Goal: Task Accomplishment & Management: Manage account settings

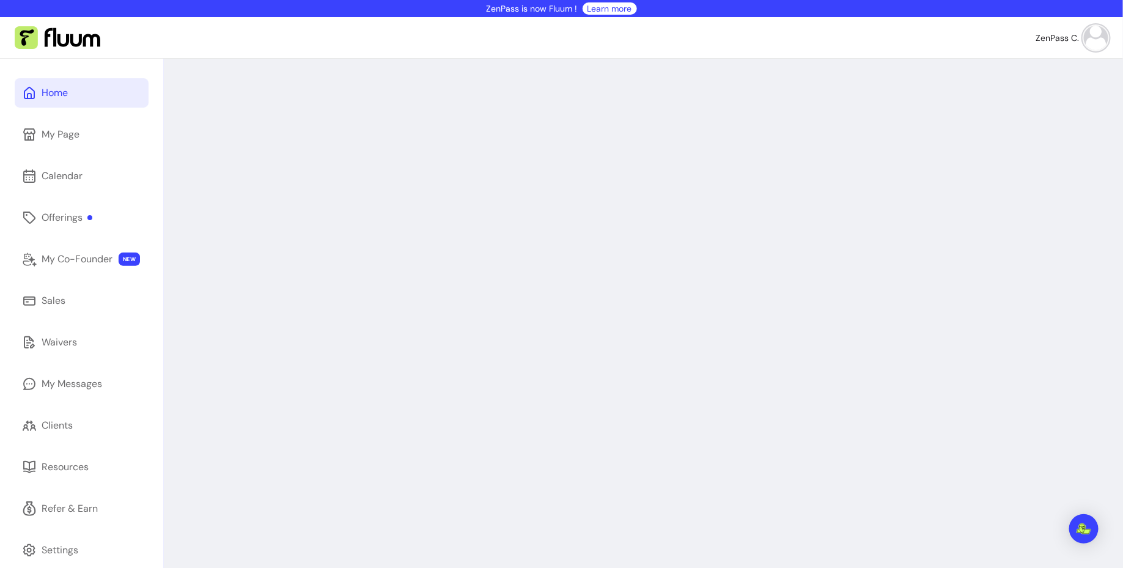
click at [1101, 39] on img at bounding box center [1096, 38] width 24 height 24
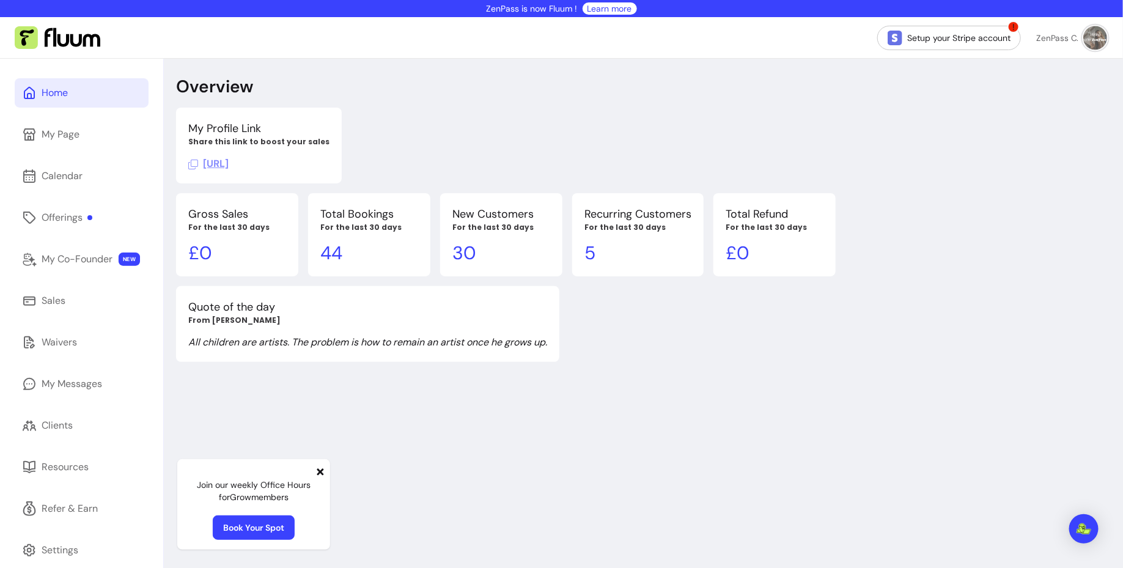
click at [886, 156] on div "My Profile Link Share this link to boost your sales https://fluum.ai/zenpass Gr…" at bounding box center [643, 235] width 935 height 254
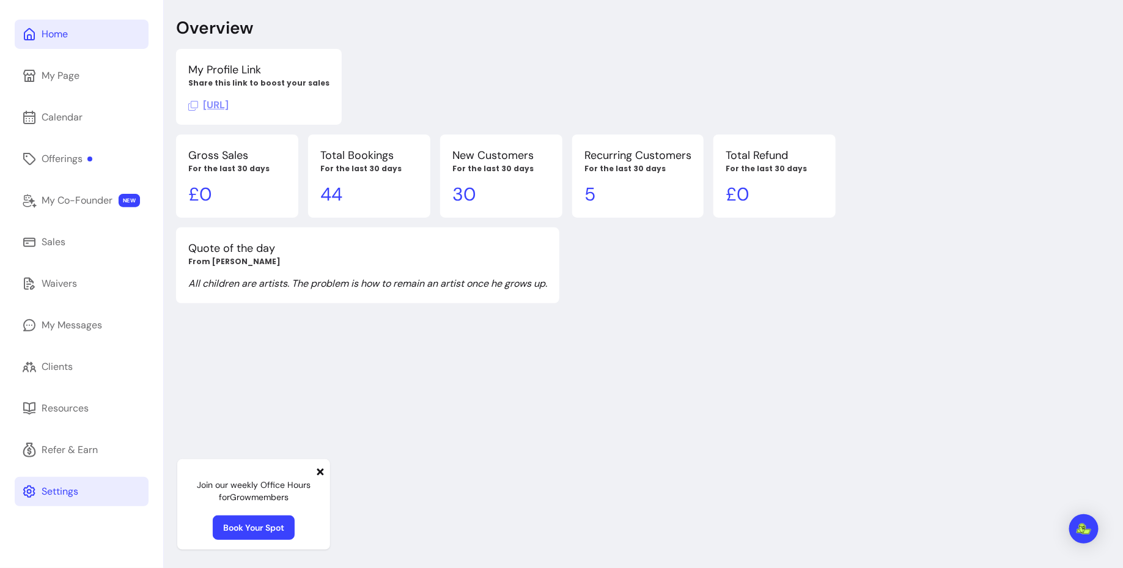
click at [86, 503] on link "Settings" at bounding box center [82, 491] width 134 height 29
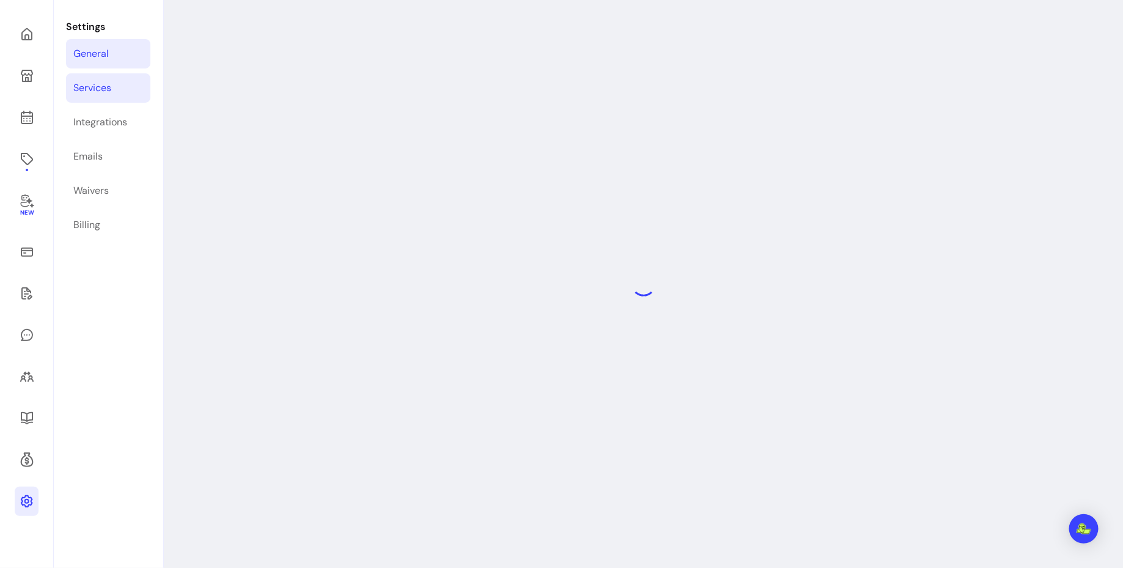
select select "**********"
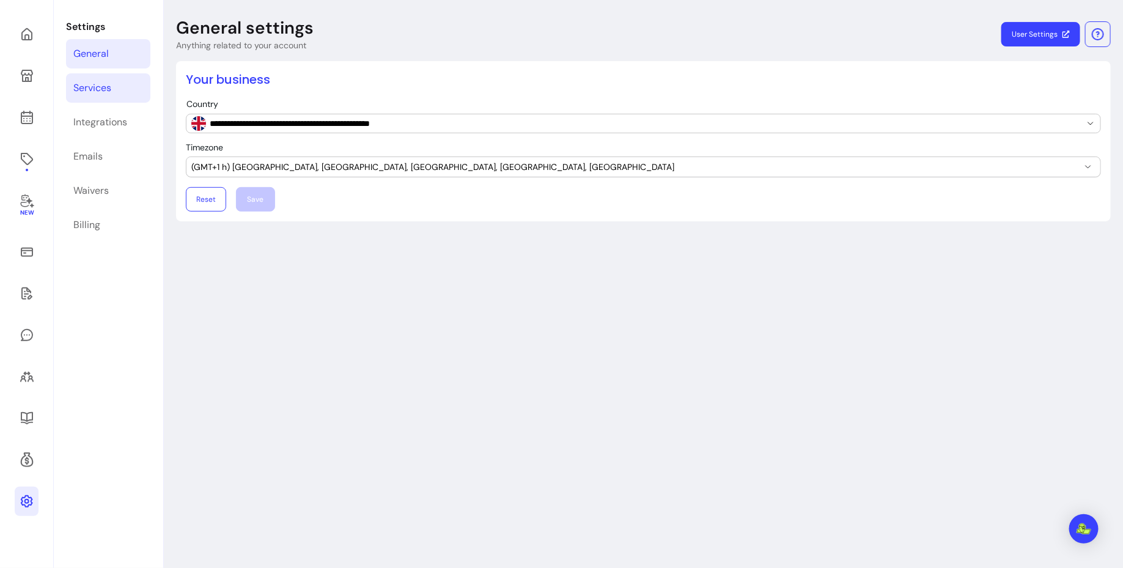
click at [105, 91] on div "Services" at bounding box center [92, 88] width 38 height 15
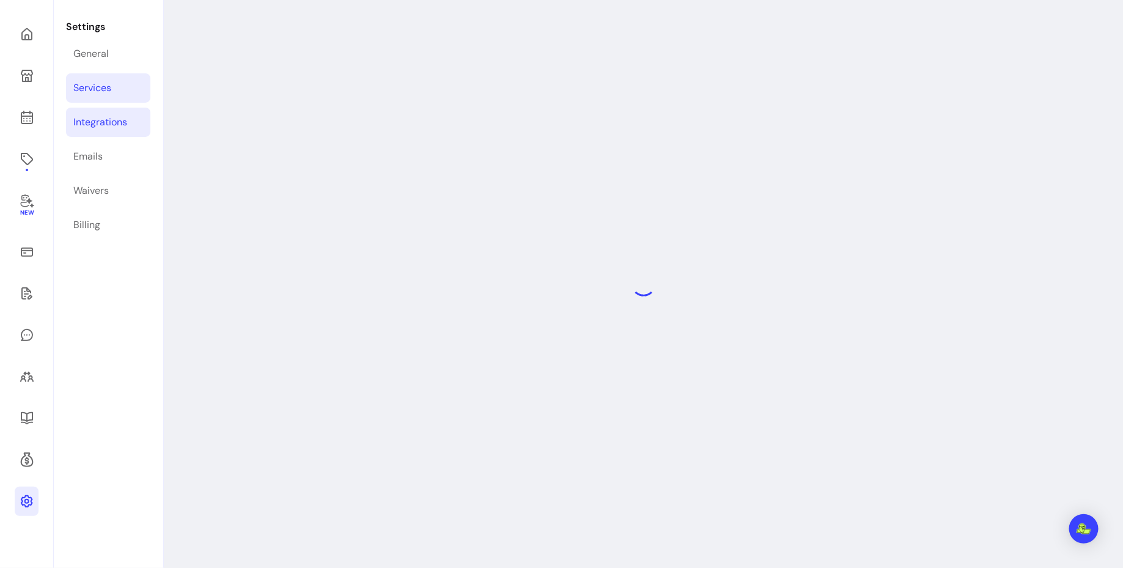
select select "***"
select select "****"
select select "***"
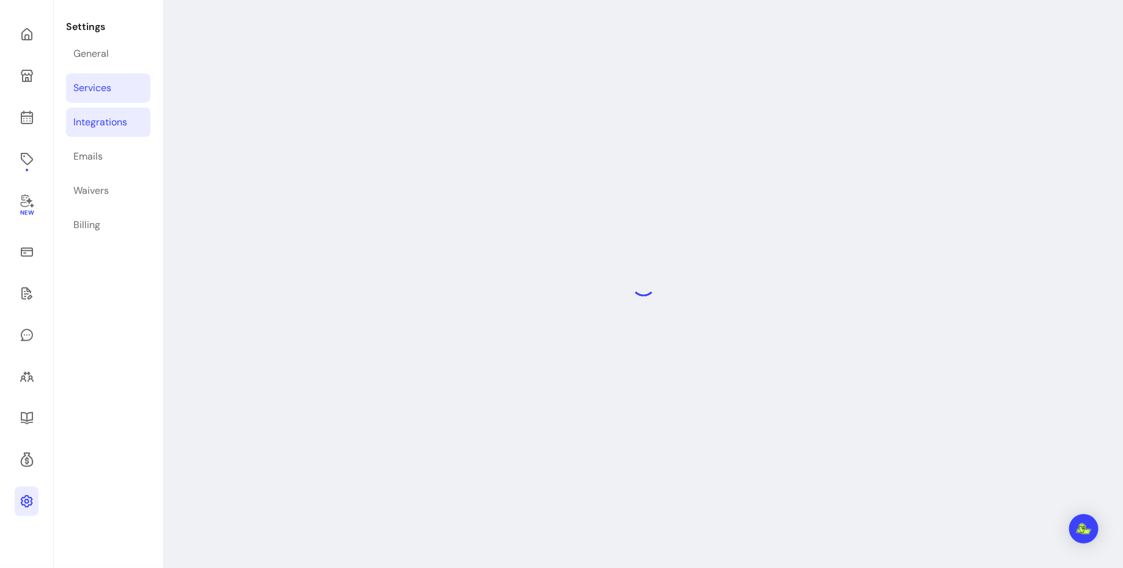
select select "***"
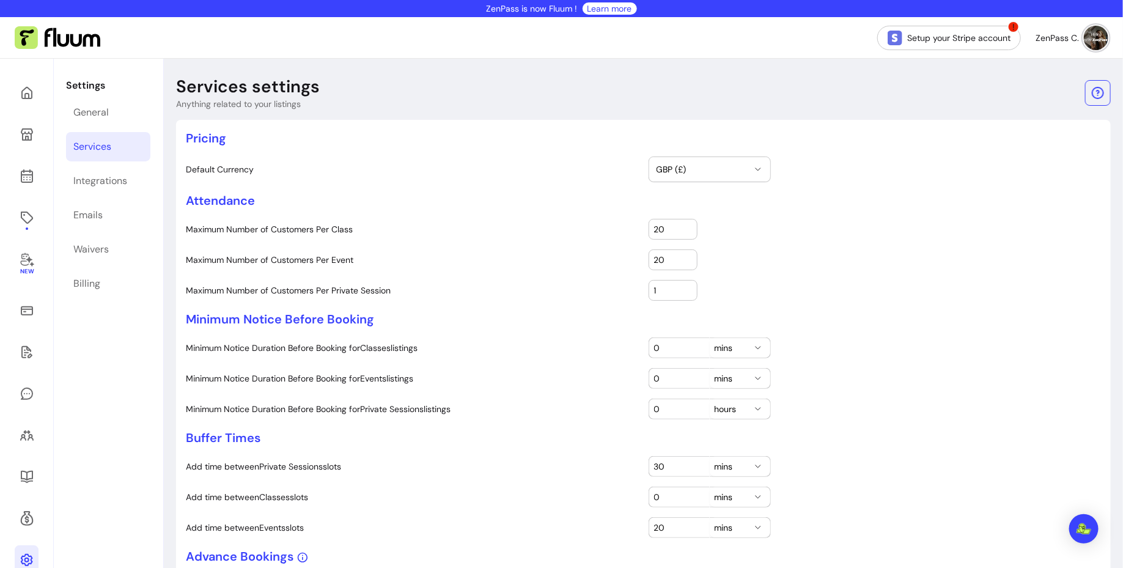
click at [1097, 40] on img at bounding box center [1096, 38] width 24 height 24
click at [1039, 128] on span "Log Out" at bounding box center [1053, 131] width 89 height 12
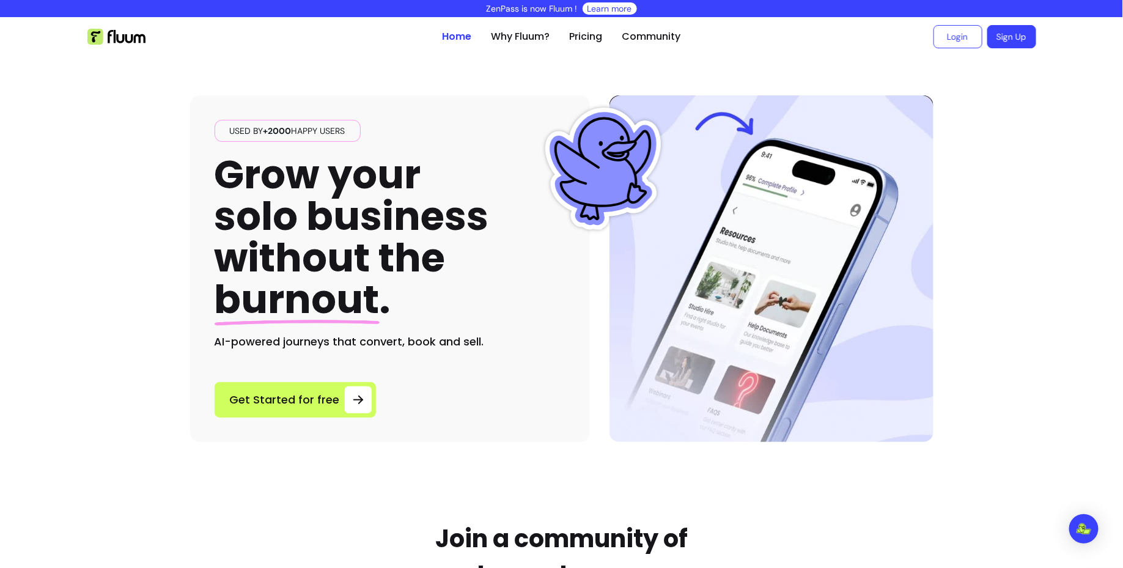
click at [942, 48] on link "Login" at bounding box center [957, 36] width 49 height 23
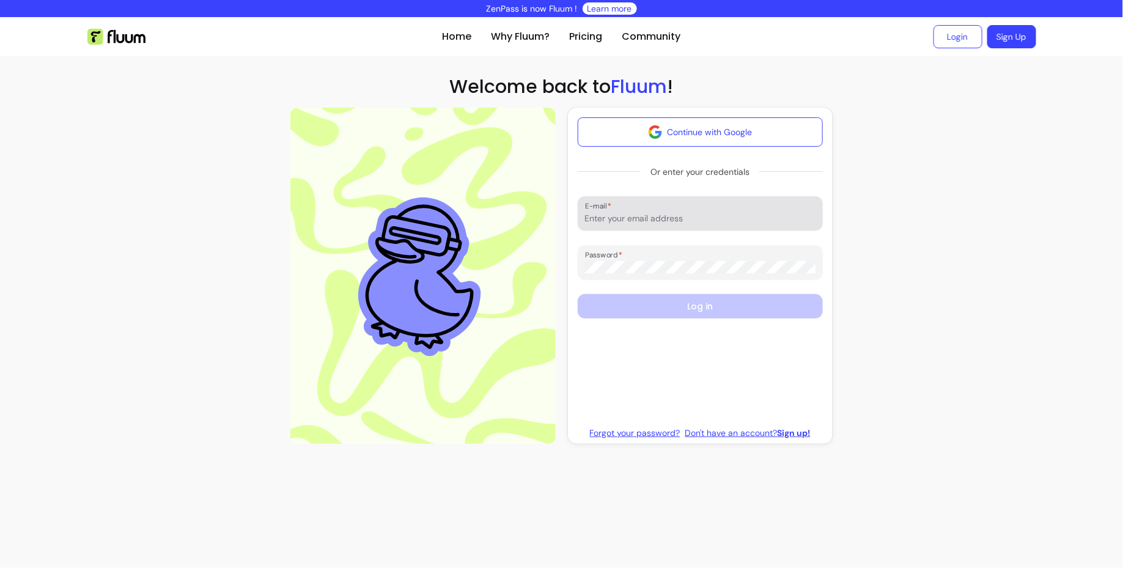
click at [660, 219] on input "E-mail" at bounding box center [700, 218] width 230 height 12
type input "[EMAIL_ADDRESS][DOMAIN_NAME]"
click at [707, 260] on div at bounding box center [700, 262] width 230 height 24
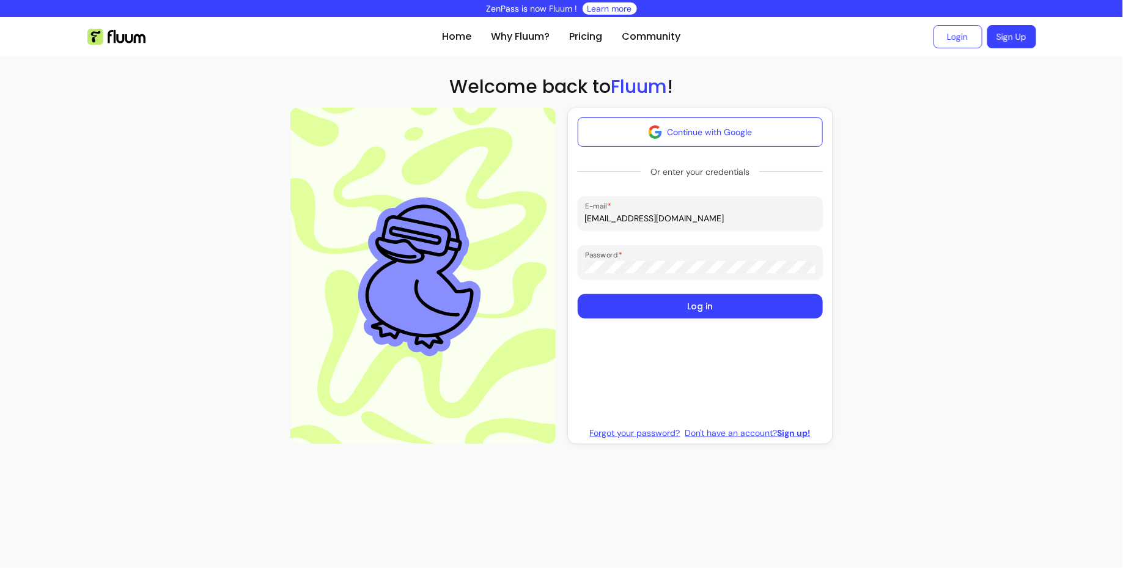
click at [578, 294] on button "Log in" at bounding box center [700, 306] width 245 height 24
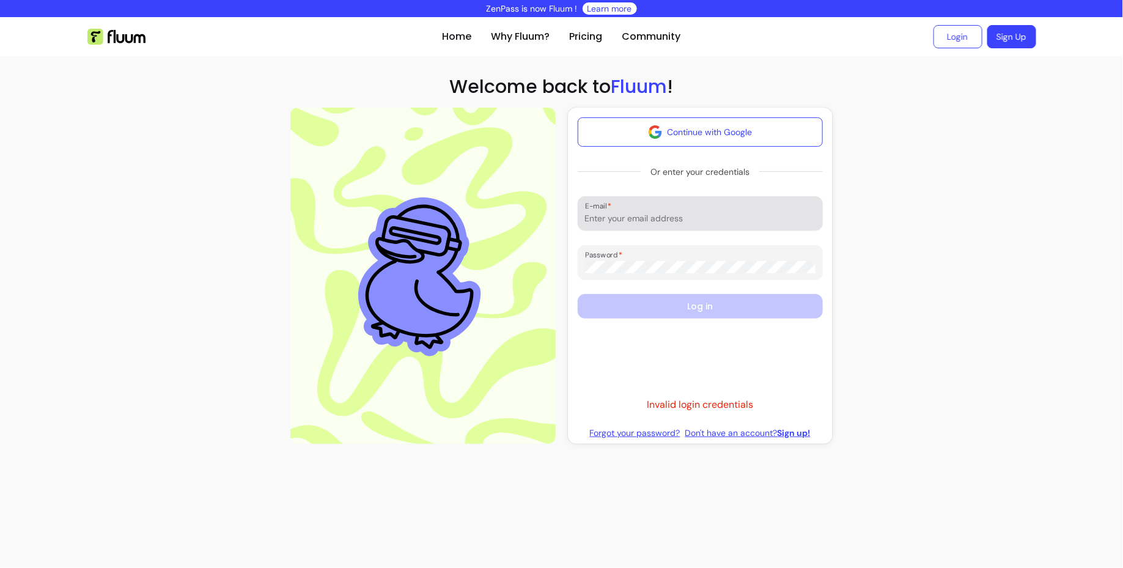
click at [718, 218] on input "E-mail" at bounding box center [700, 218] width 230 height 12
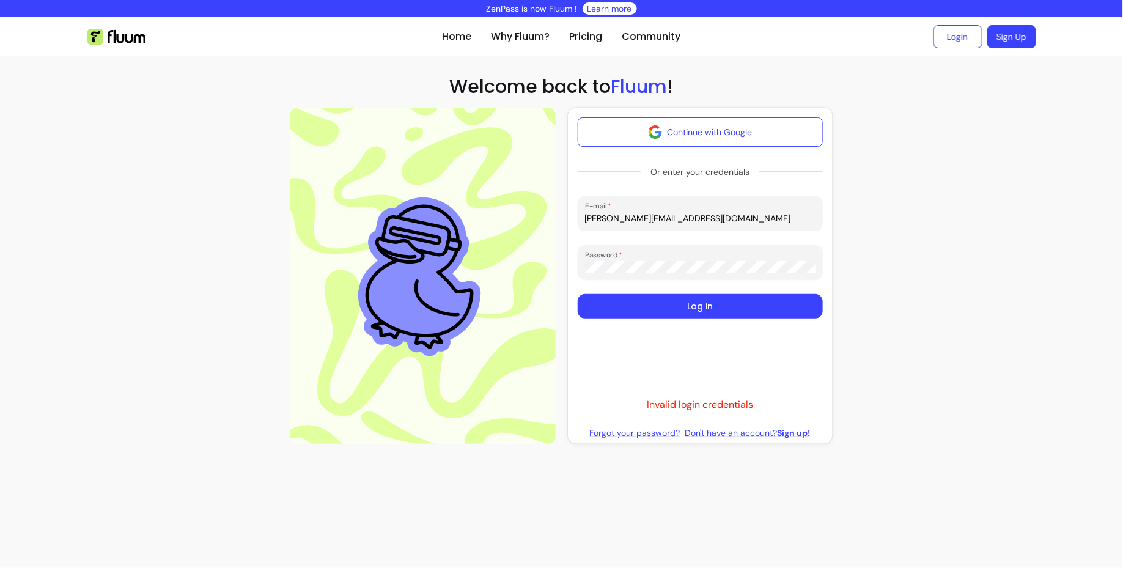
drag, startPoint x: 724, startPoint y: 224, endPoint x: 584, endPoint y: 215, distance: 140.8
click at [583, 215] on div "E-mail [PERSON_NAME][EMAIL_ADDRESS][DOMAIN_NAME]" at bounding box center [700, 213] width 245 height 34
click at [614, 219] on input "[PERSON_NAME][EMAIL_ADDRESS][DOMAIN_NAME]" at bounding box center [700, 218] width 230 height 12
drag, startPoint x: 614, startPoint y: 219, endPoint x: 573, endPoint y: 219, distance: 41.0
click at [573, 219] on div "Continue with Google Or enter your credentials E-mail [PERSON_NAME][EMAIL_ADDRE…" at bounding box center [700, 276] width 265 height 336
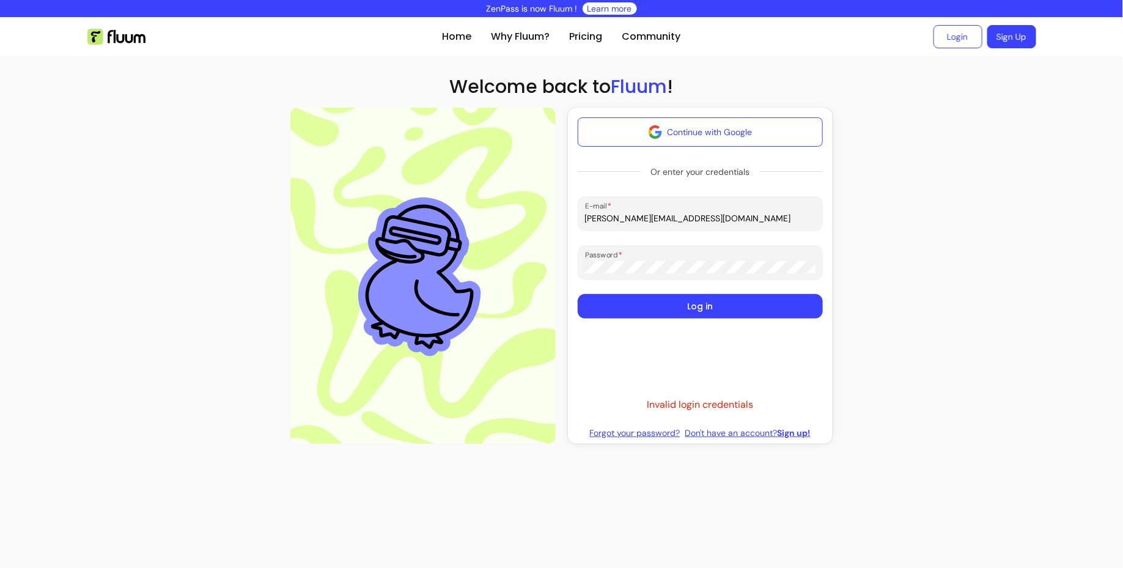
click at [650, 222] on input "[PERSON_NAME][EMAIL_ADDRESS][DOMAIN_NAME]" at bounding box center [700, 218] width 230 height 12
drag, startPoint x: 614, startPoint y: 217, endPoint x: 575, endPoint y: 215, distance: 39.2
click at [574, 215] on div "Continue with Google Or enter your credentials E-mail [PERSON_NAME][EMAIL_ADDRE…" at bounding box center [700, 276] width 265 height 336
drag, startPoint x: 694, startPoint y: 215, endPoint x: 623, endPoint y: 214, distance: 70.9
click at [623, 214] on input "[EMAIL_ADDRESS][DOMAIN_NAME]" at bounding box center [700, 218] width 230 height 12
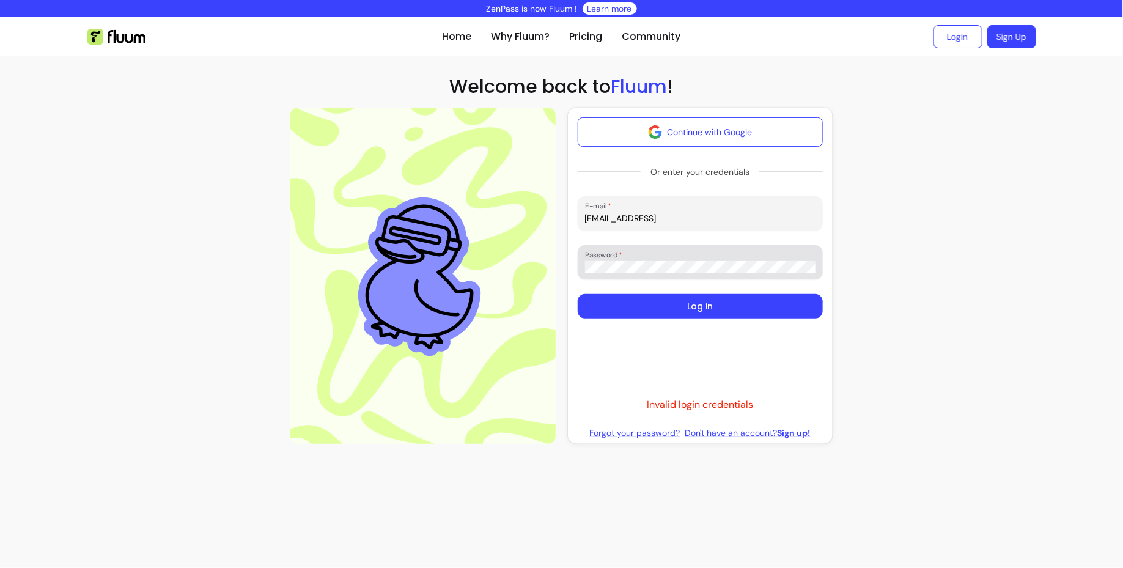
type input "[EMAIL_ADDRESS]"
click at [558, 263] on div "Continue with Google Or enter your credentials E-mail [EMAIL_ADDRESS] Password …" at bounding box center [561, 276] width 542 height 336
click at [578, 294] on button "Log in" at bounding box center [700, 306] width 245 height 24
